Goal: Task Accomplishment & Management: Manage account settings

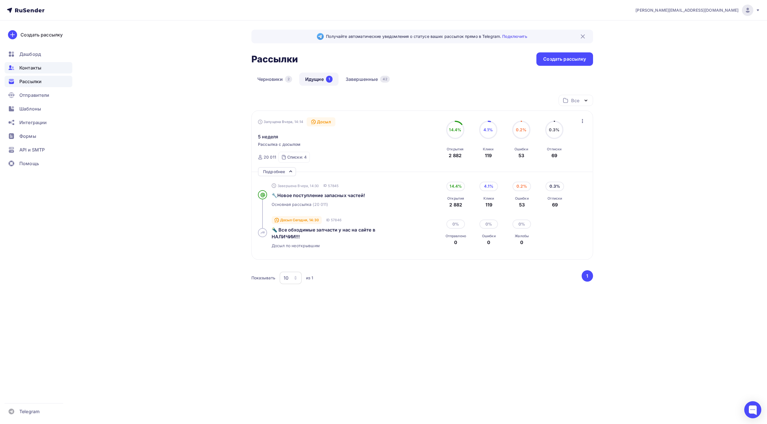
click at [31, 69] on span "Контакты" at bounding box center [30, 67] width 22 height 7
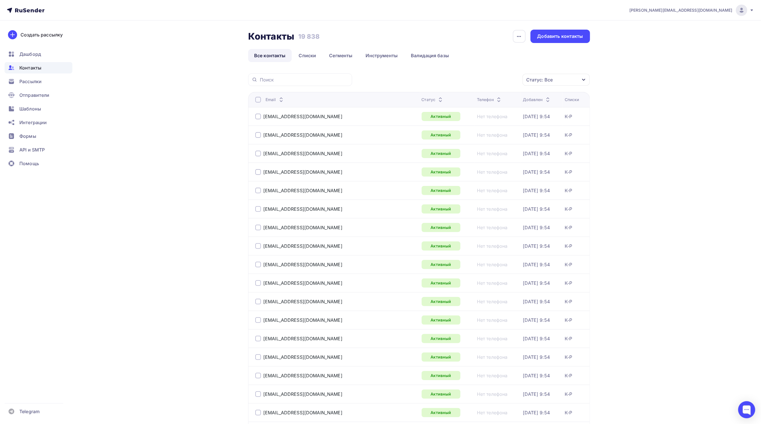
click at [577, 76] on div "Статус: Все" at bounding box center [555, 80] width 67 height 12
click at [493, 134] on div at bounding box center [495, 136] width 6 height 6
click at [494, 144] on div "Переполнен" at bounding box center [534, 147] width 85 height 7
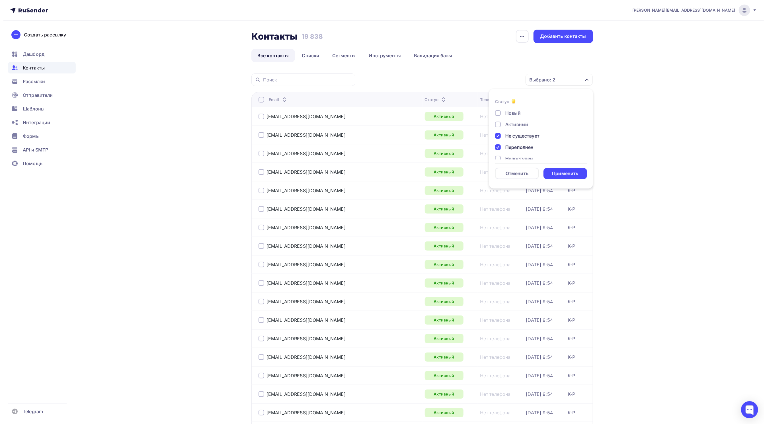
scroll to position [41, 0]
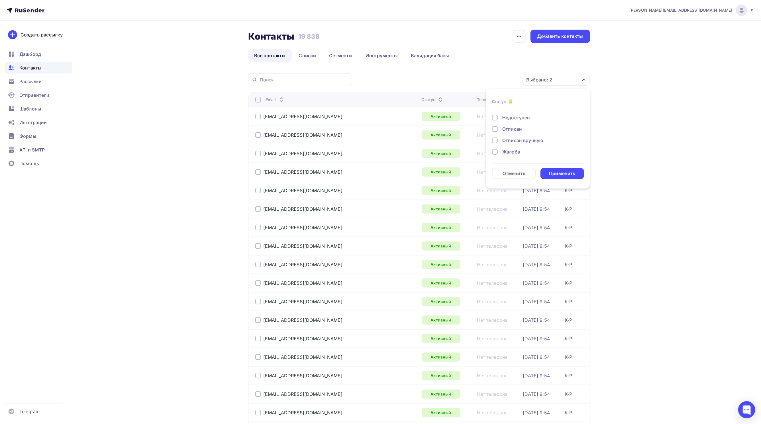
click at [497, 117] on div at bounding box center [495, 118] width 6 height 6
click at [495, 128] on div at bounding box center [495, 129] width 6 height 6
click at [495, 140] on div at bounding box center [495, 141] width 6 height 6
click at [494, 151] on div at bounding box center [495, 152] width 6 height 6
click at [554, 171] on div "Применить" at bounding box center [562, 173] width 26 height 7
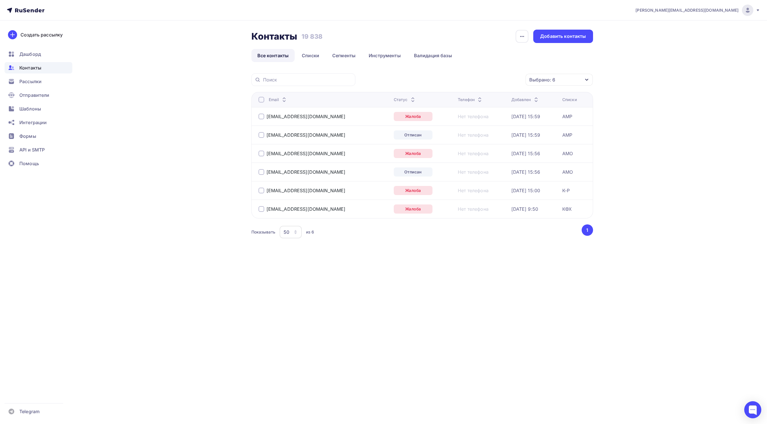
click at [262, 99] on div at bounding box center [262, 100] width 6 height 6
click at [497, 80] on div "Действие" at bounding box center [483, 79] width 75 height 11
click at [463, 121] on div "Удалить" at bounding box center [462, 119] width 19 height 7
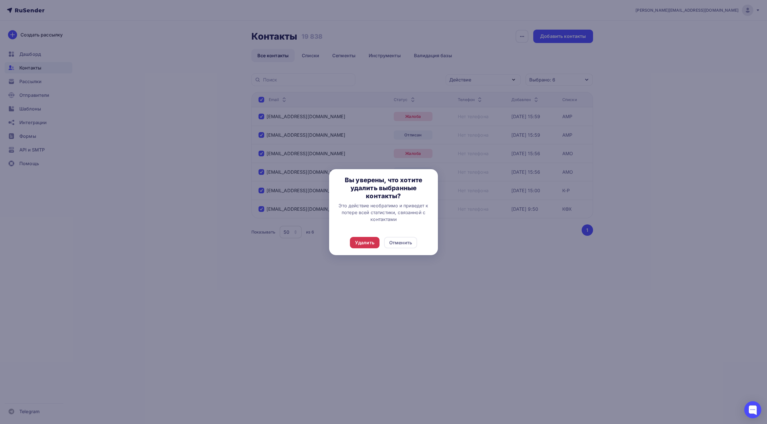
click at [375, 242] on div "Удалить" at bounding box center [365, 242] width 30 height 11
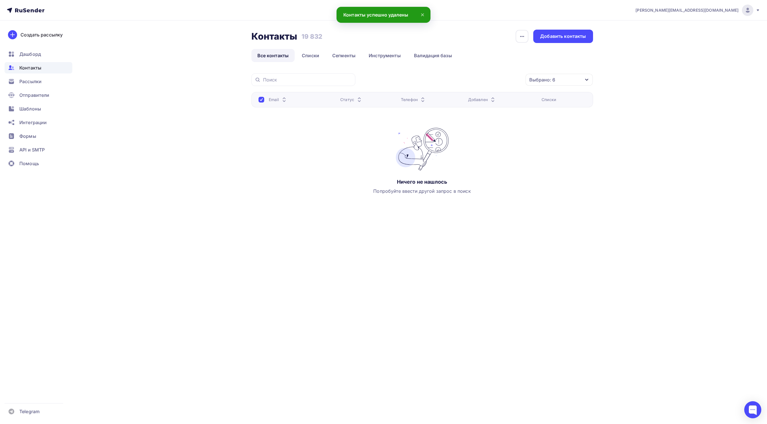
click at [645, 165] on div "[EMAIL_ADDRESS][DOMAIN_NAME] Аккаунт Тарифы Выйти Создать рассылку [GEOGRAPHIC_…" at bounding box center [383, 121] width 767 height 243
click at [23, 67] on span "Контакты" at bounding box center [30, 67] width 22 height 7
click at [23, 77] on div "Рассылки" at bounding box center [39, 81] width 68 height 11
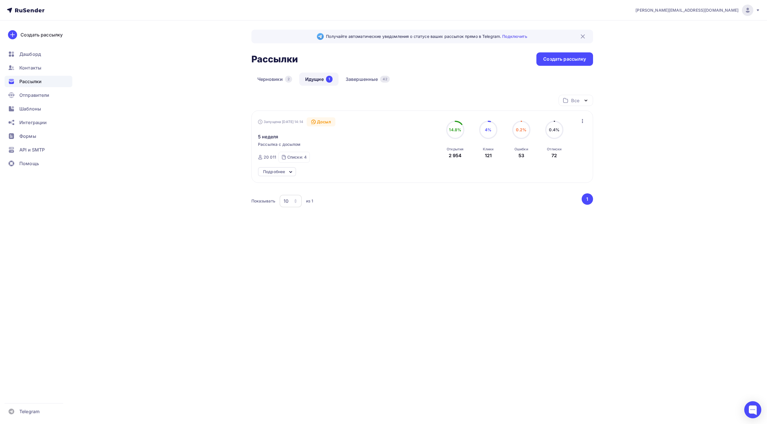
click at [279, 170] on div "Подробнее" at bounding box center [274, 171] width 22 height 7
